Goal: Manage account settings

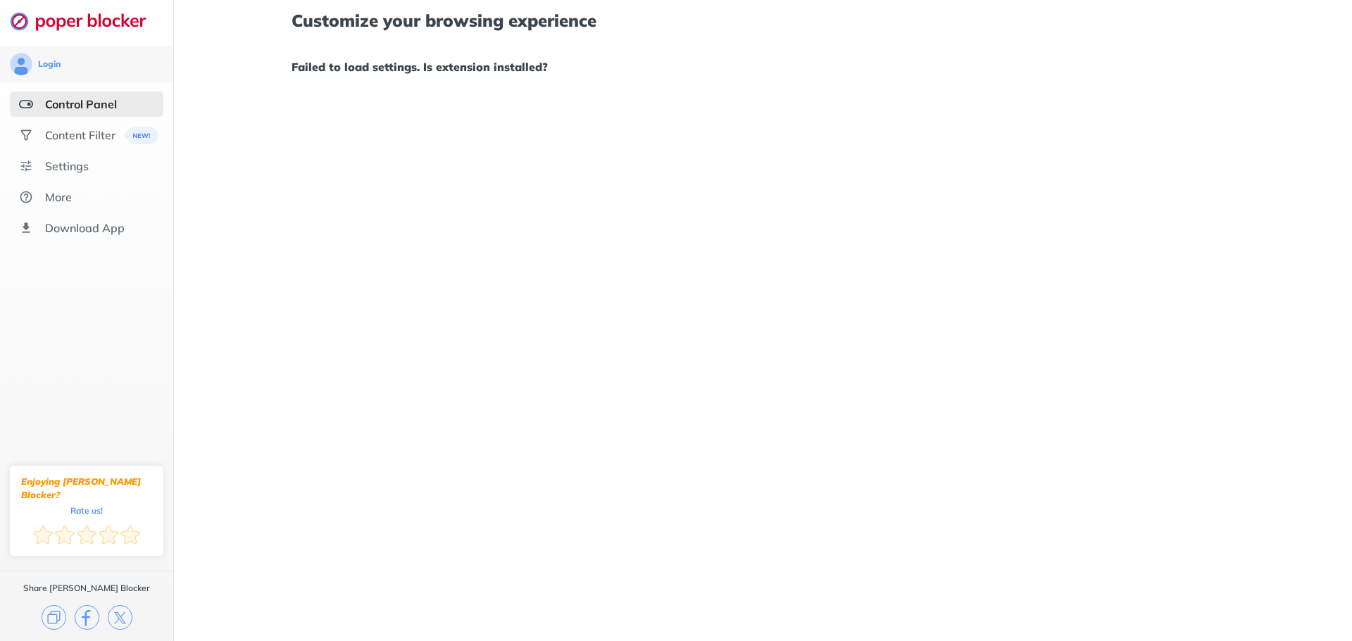
click at [78, 99] on div "Control Panel" at bounding box center [81, 104] width 72 height 14
click at [95, 101] on div "Control Panel" at bounding box center [81, 104] width 72 height 14
click at [105, 137] on div "Content Filter" at bounding box center [80, 135] width 70 height 14
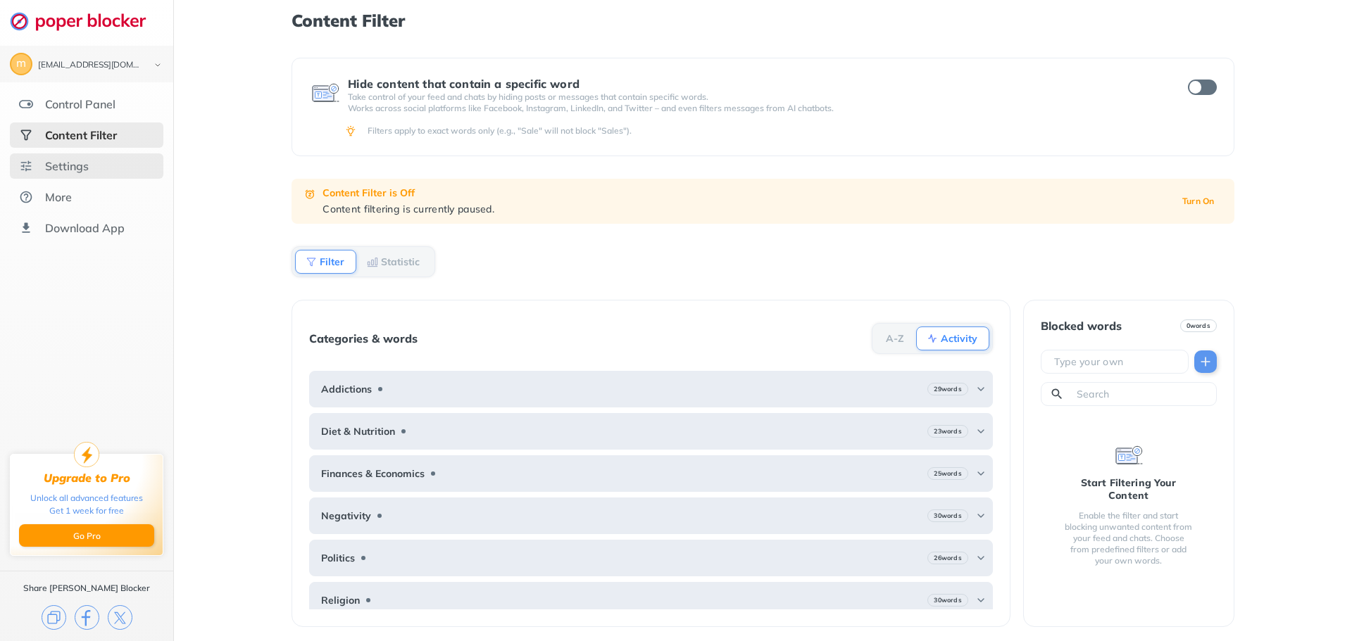
click at [78, 163] on div "Settings" at bounding box center [67, 166] width 44 height 14
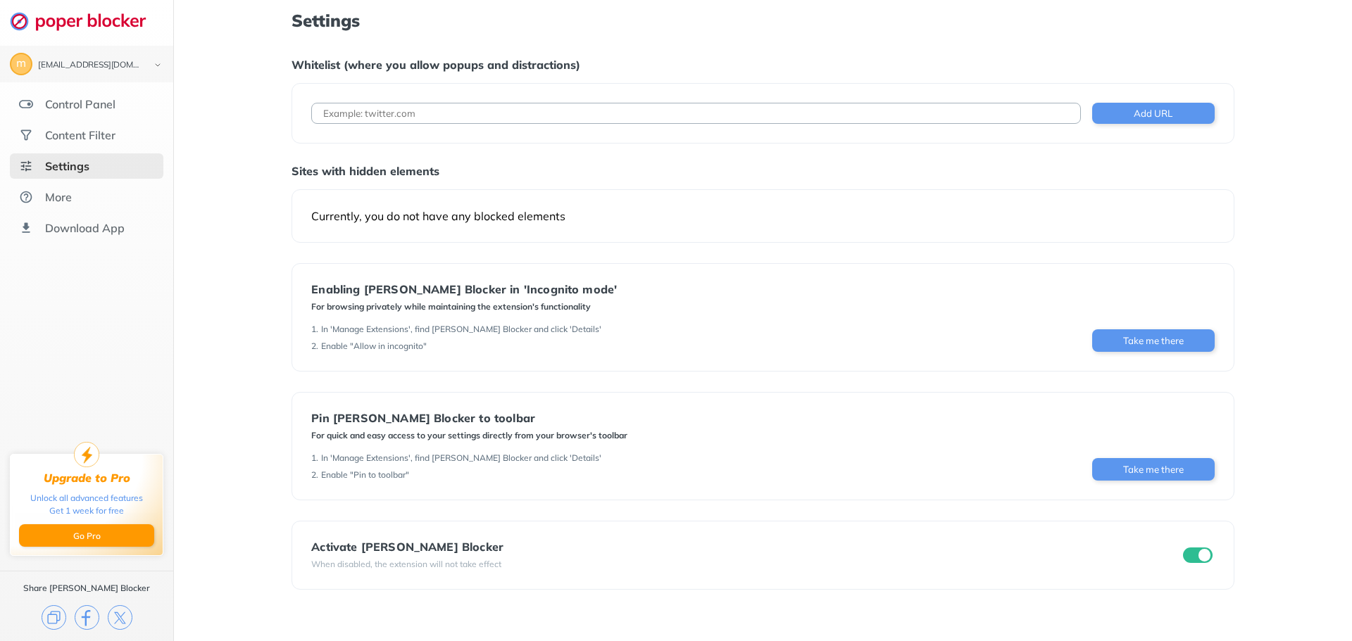
click at [1190, 551] on input "checkbox" at bounding box center [1198, 555] width 30 height 15
click at [1192, 553] on input "checkbox" at bounding box center [1198, 555] width 30 height 15
click at [63, 59] on div "m [EMAIL_ADDRESS][DOMAIN_NAME]" at bounding box center [87, 64] width 154 height 23
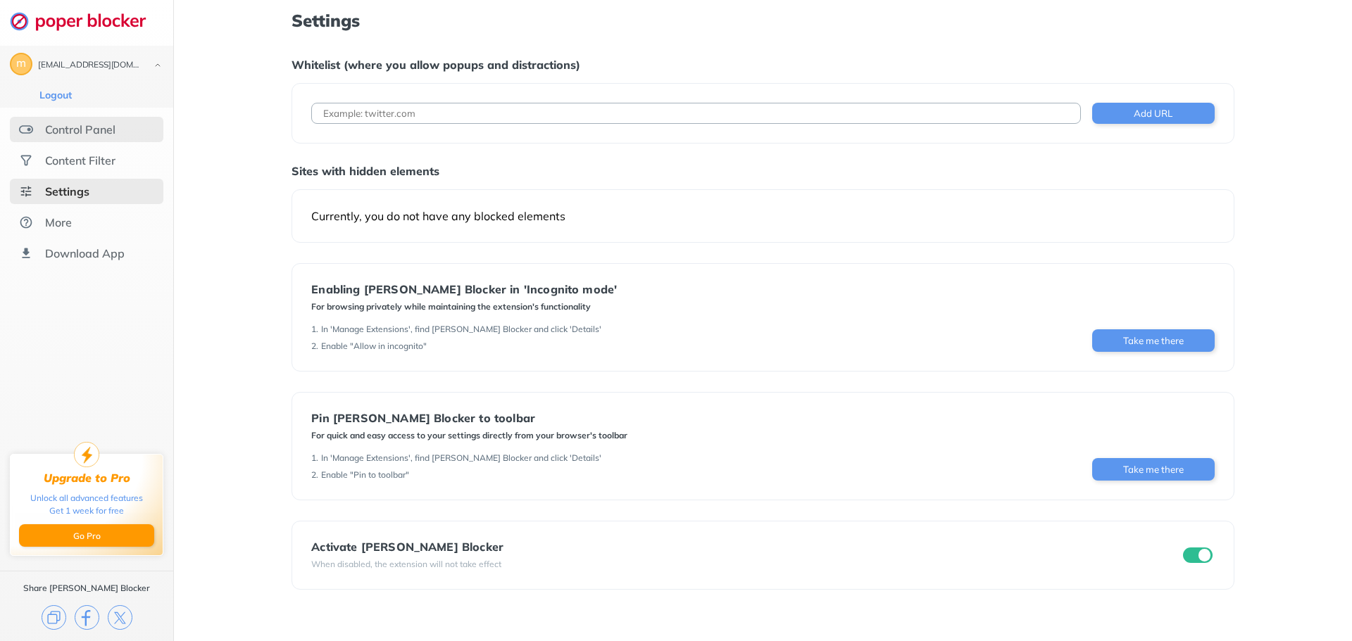
drag, startPoint x: 58, startPoint y: 137, endPoint x: 58, endPoint y: 130, distance: 7.8
click at [58, 137] on div "Control Panel" at bounding box center [87, 129] width 154 height 25
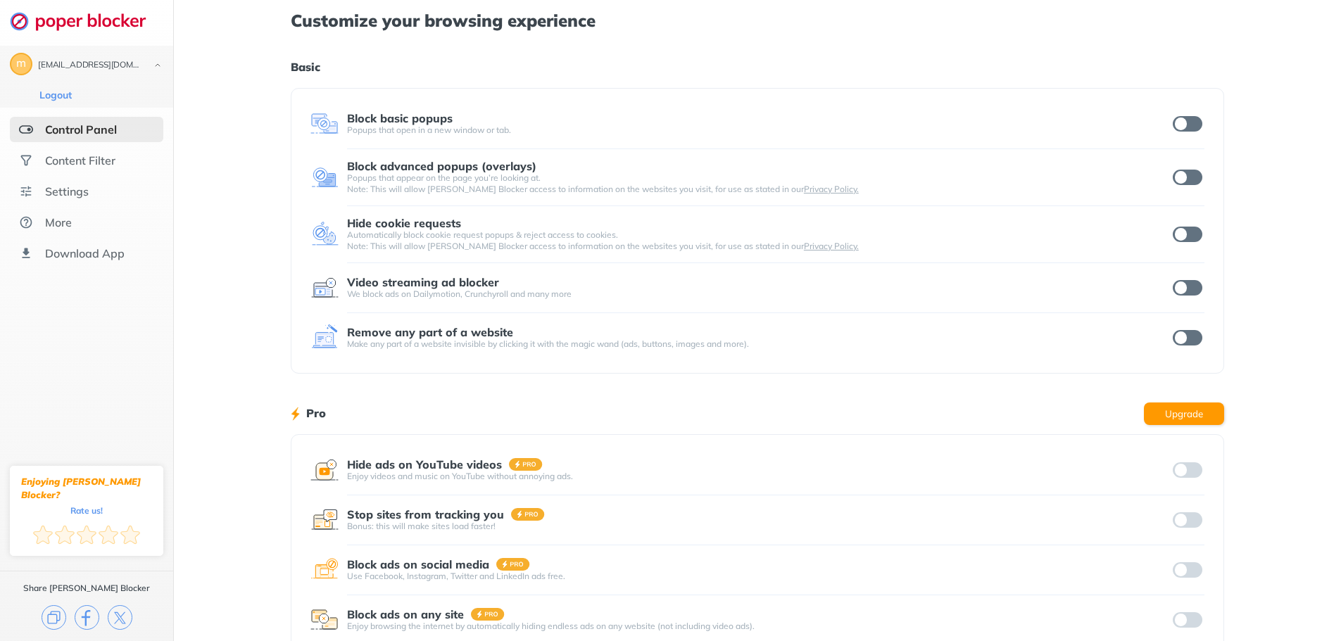
click at [1196, 126] on input "checkbox" at bounding box center [1188, 123] width 30 height 15
click at [1192, 177] on input "checkbox" at bounding box center [1188, 177] width 30 height 15
click at [1186, 233] on input "checkbox" at bounding box center [1188, 234] width 30 height 15
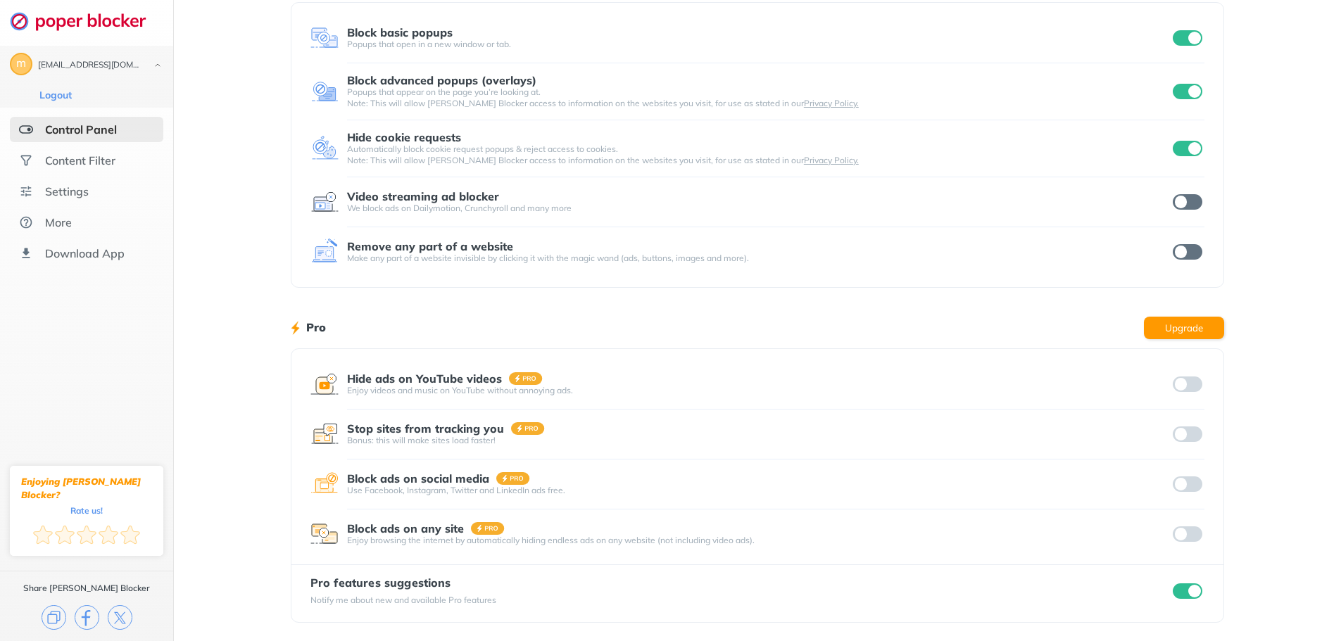
scroll to position [87, 0]
click at [1187, 588] on input "checkbox" at bounding box center [1188, 590] width 30 height 15
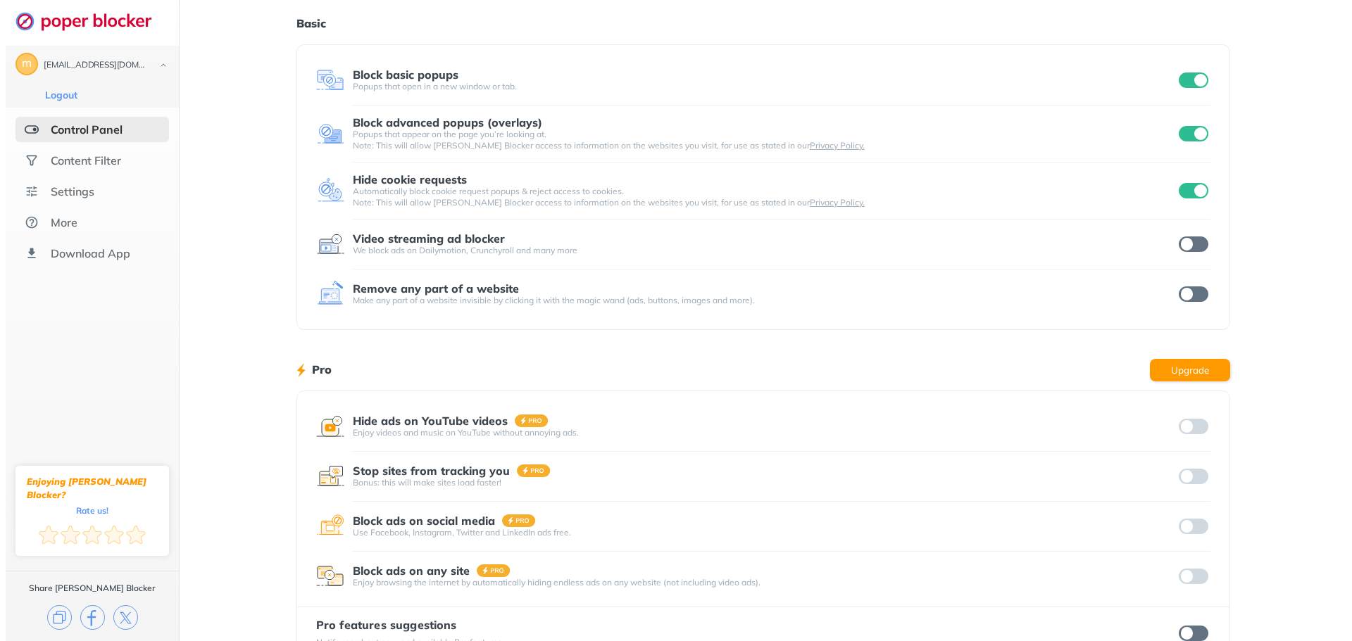
scroll to position [0, 0]
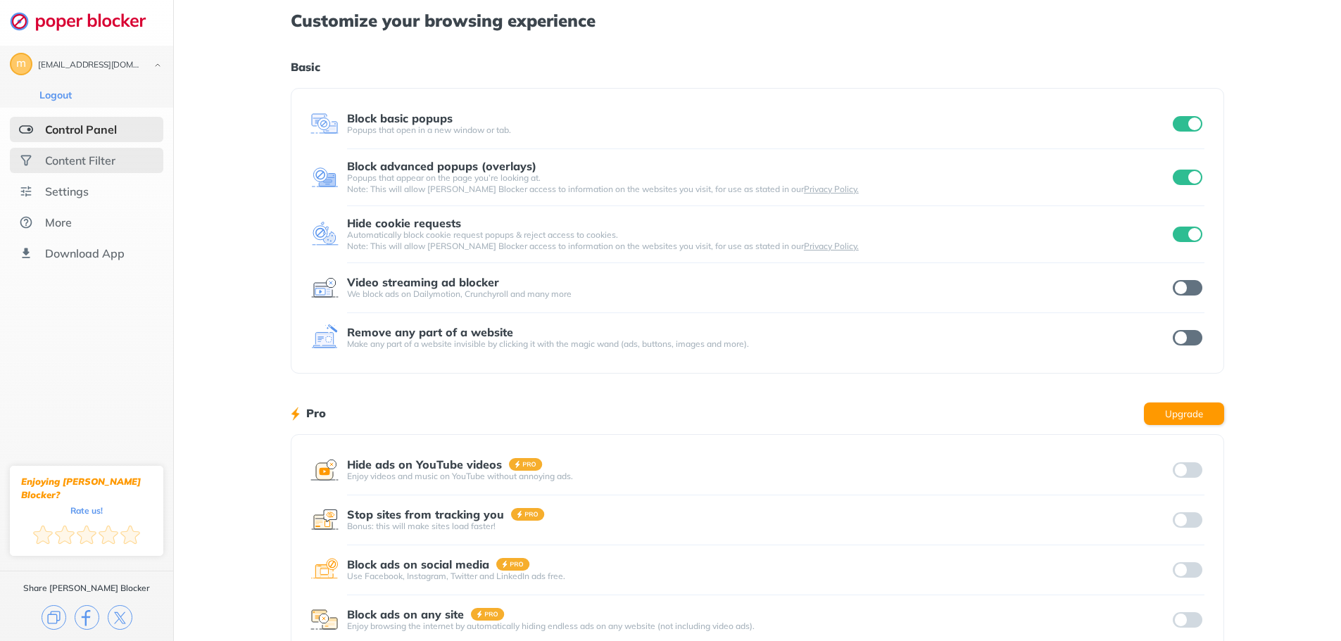
click at [60, 163] on div "Content Filter" at bounding box center [80, 161] width 70 height 14
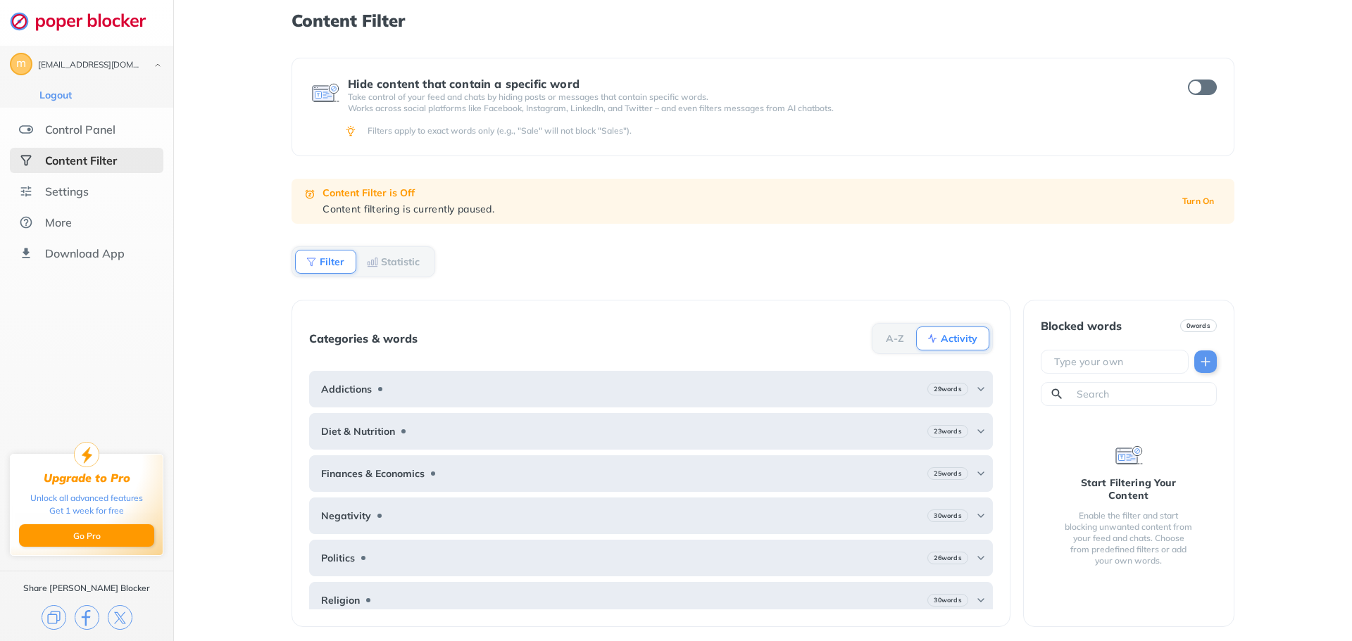
click at [316, 259] on img at bounding box center [311, 261] width 11 height 11
click at [58, 192] on div "Settings" at bounding box center [67, 191] width 44 height 14
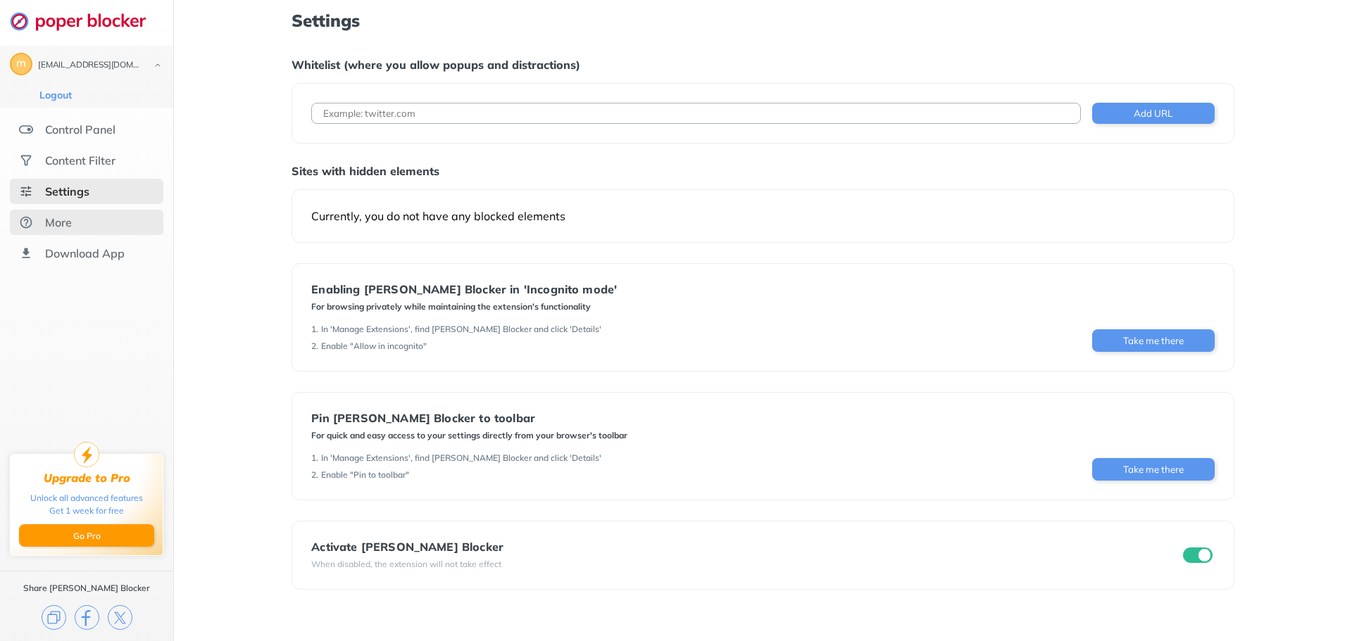
click at [63, 230] on div "More" at bounding box center [87, 222] width 154 height 25
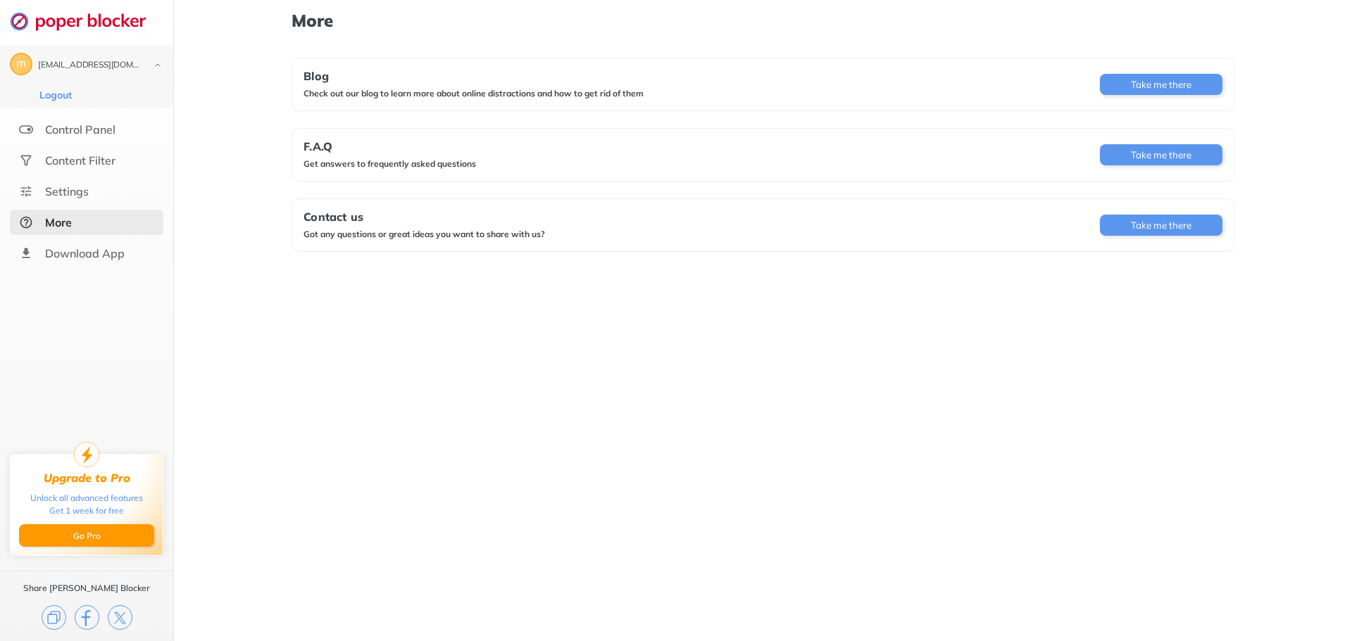
click at [360, 165] on div "Get answers to frequently asked questions" at bounding box center [389, 163] width 173 height 11
click at [1139, 158] on button "Take me there" at bounding box center [1161, 154] width 123 height 21
click at [82, 132] on div "Control Panel" at bounding box center [80, 130] width 70 height 14
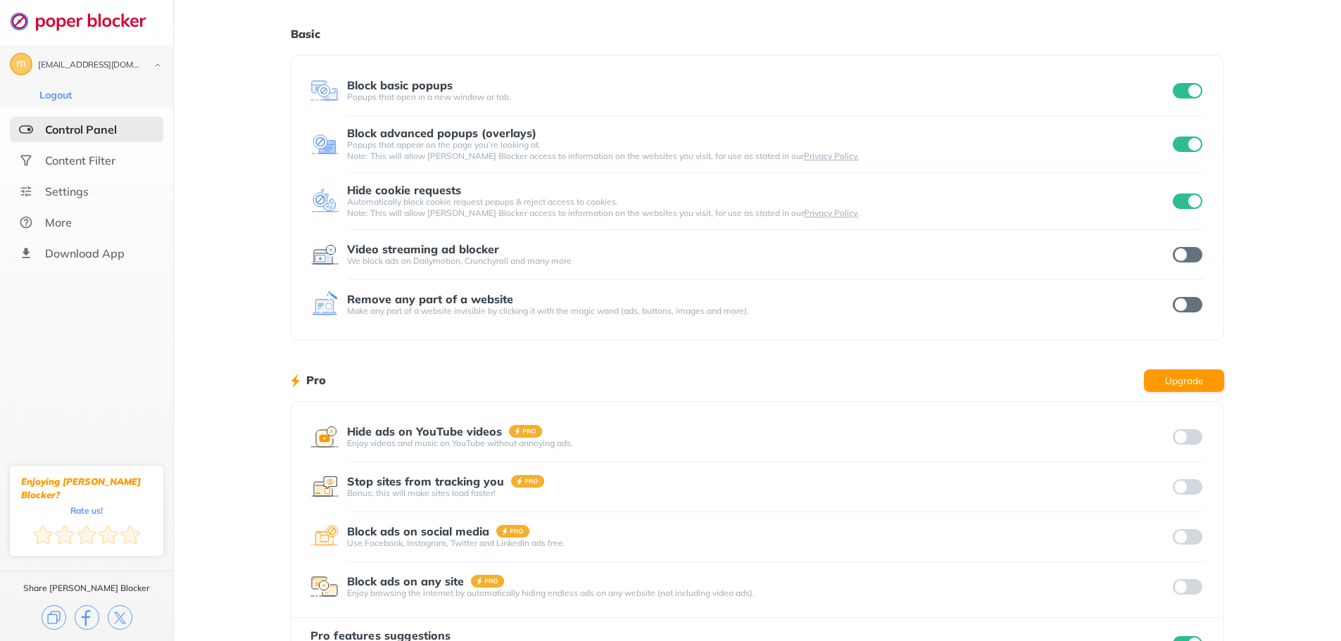
scroll to position [87, 0]
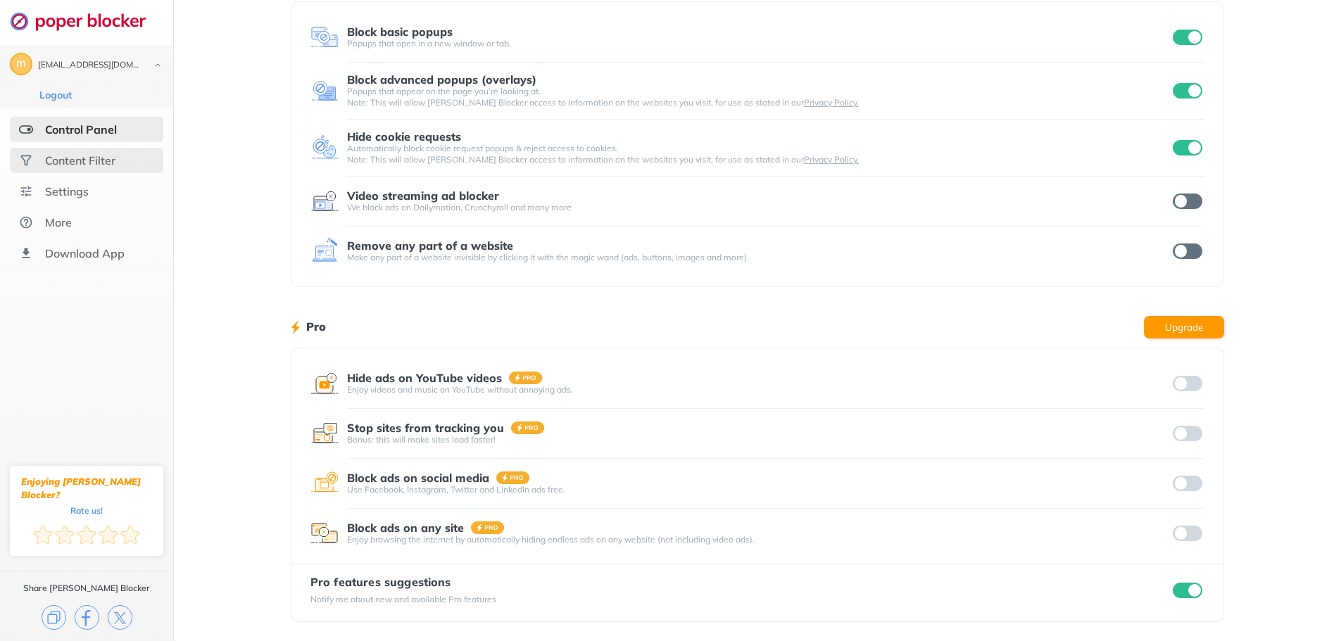
click at [92, 158] on div "Content Filter" at bounding box center [80, 161] width 70 height 14
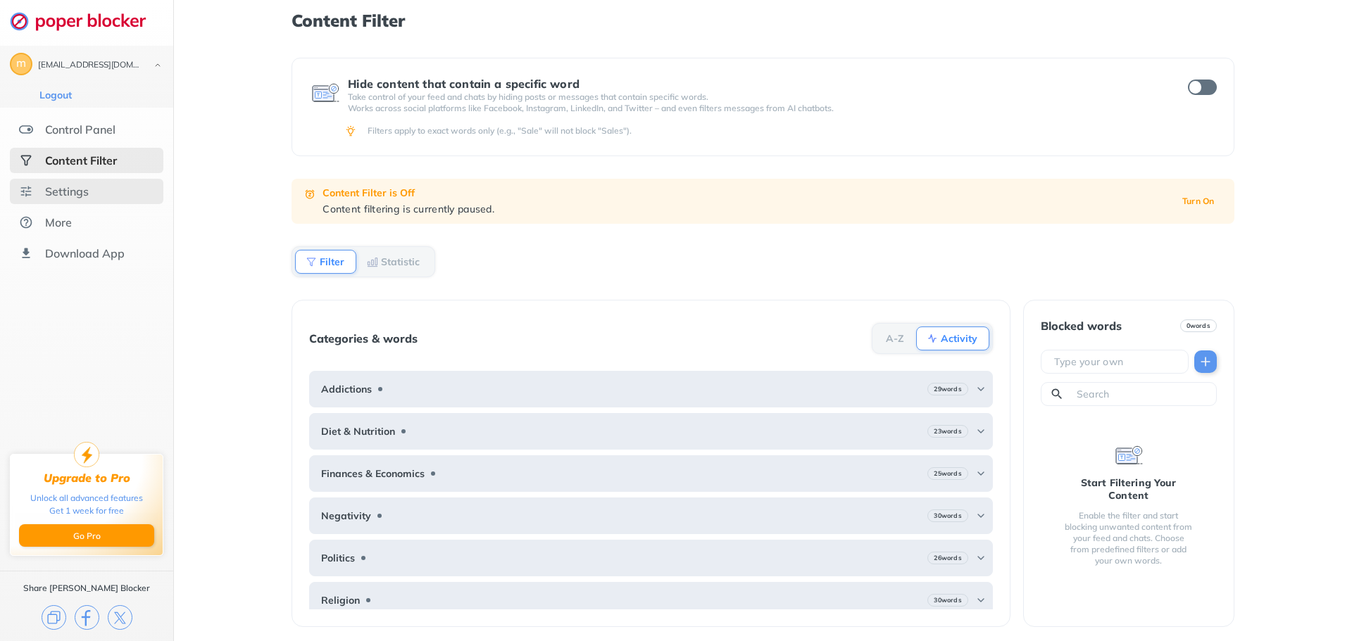
click at [69, 195] on div "Settings" at bounding box center [67, 191] width 44 height 14
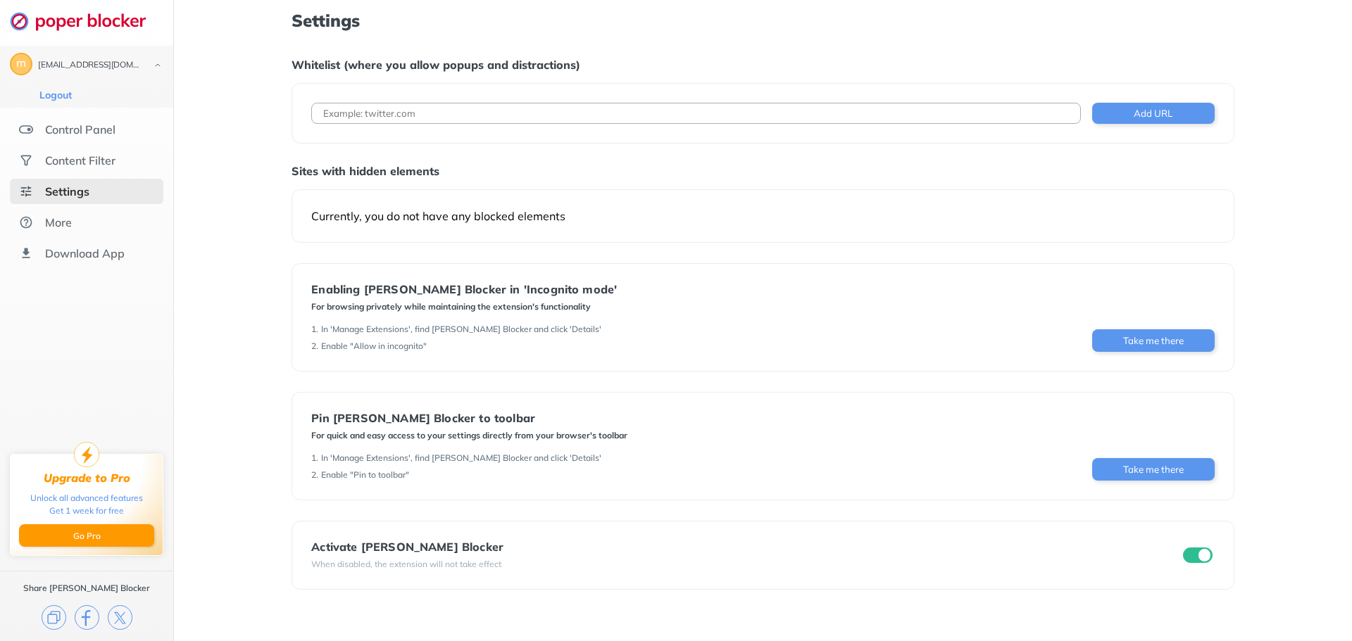
click at [1197, 556] on input "checkbox" at bounding box center [1198, 555] width 30 height 15
click at [56, 94] on button "Logout" at bounding box center [55, 95] width 41 height 14
